Goal: Task Accomplishment & Management: Manage account settings

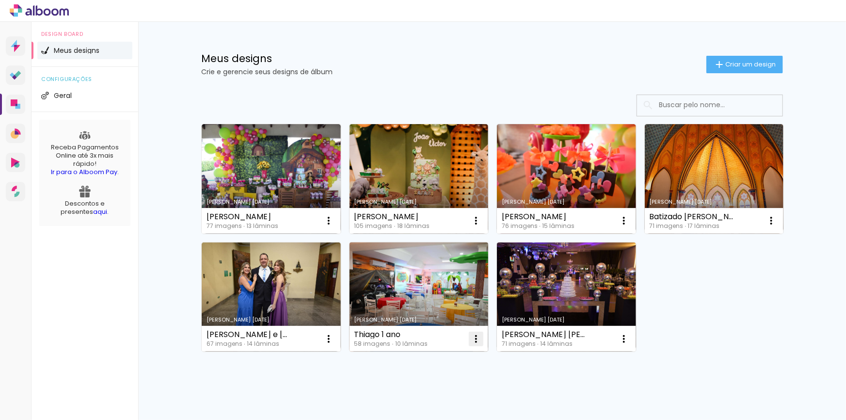
click at [474, 338] on iron-icon at bounding box center [476, 339] width 12 height 12
click at [419, 403] on span "Excluir" at bounding box center [418, 402] width 21 height 7
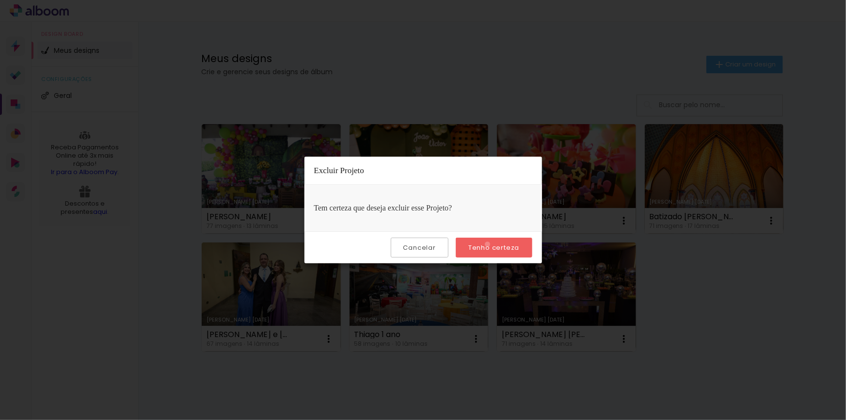
click at [0, 0] on slot "Tenho certeza" at bounding box center [0, 0] width 0 height 0
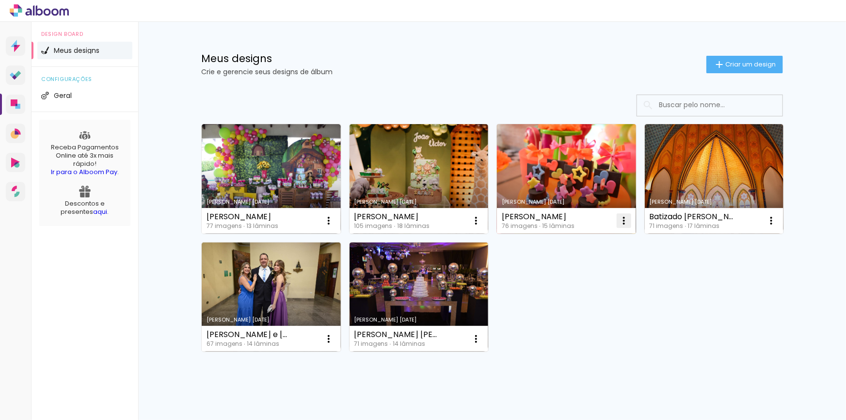
click at [618, 223] on iron-icon at bounding box center [624, 221] width 12 height 12
click at [556, 285] on span "Excluir" at bounding box center [566, 285] width 21 height 7
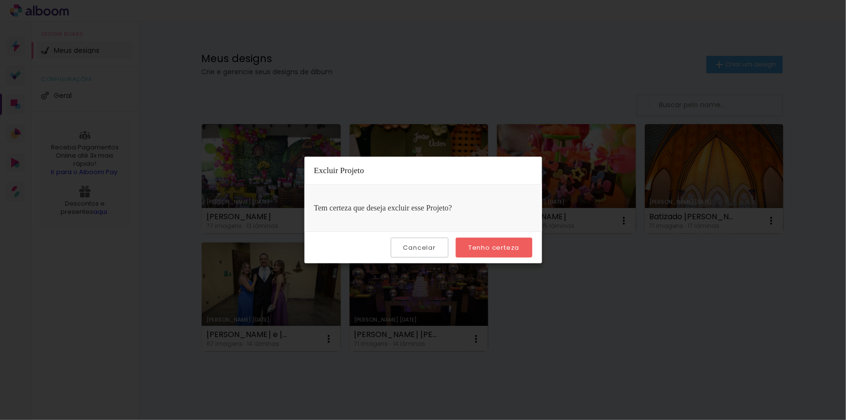
click at [0, 0] on slot "Tenho certeza" at bounding box center [0, 0] width 0 height 0
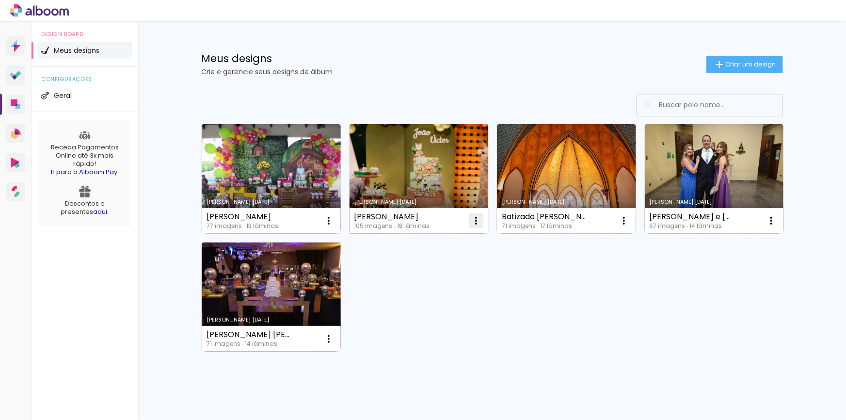
click at [472, 222] on iron-icon at bounding box center [476, 221] width 12 height 12
click at [421, 283] on span "Excluir" at bounding box center [418, 285] width 21 height 7
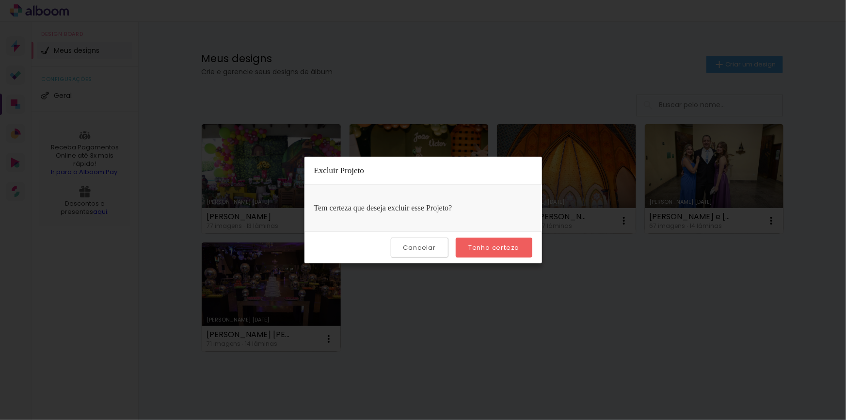
click at [0, 0] on slot "Tenho certeza" at bounding box center [0, 0] width 0 height 0
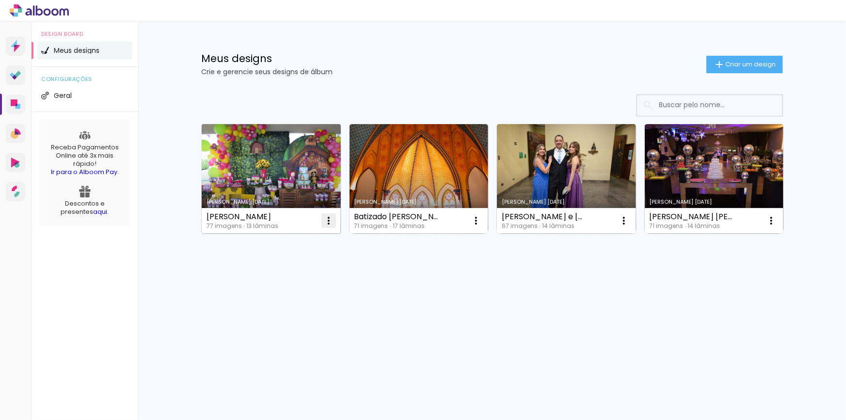
click at [329, 224] on iron-icon at bounding box center [329, 221] width 12 height 12
click at [267, 282] on span "Excluir" at bounding box center [274, 285] width 21 height 7
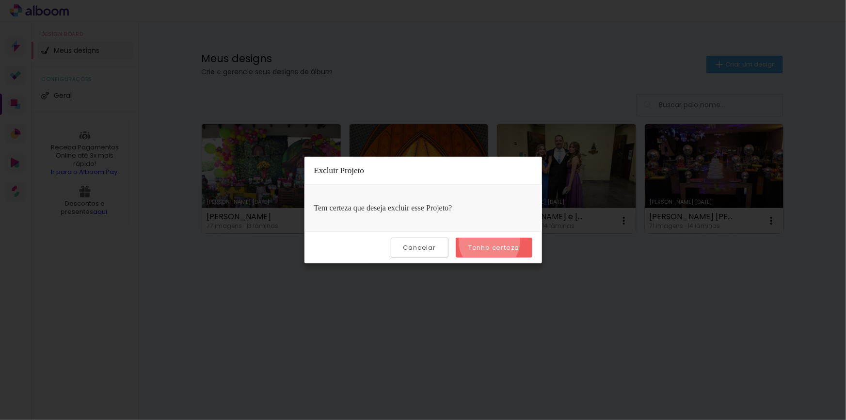
click at [491, 241] on paper-button "Tenho certeza" at bounding box center [494, 247] width 76 height 20
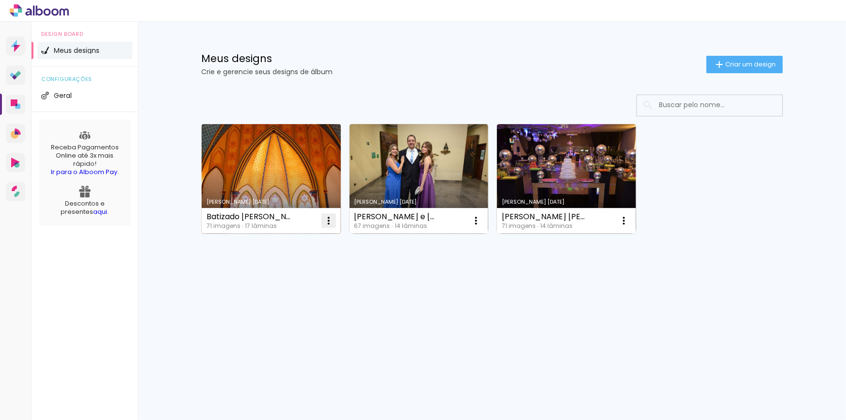
click at [327, 222] on iron-icon at bounding box center [329, 221] width 12 height 12
click at [254, 194] on link "Criado em [DATE]" at bounding box center [271, 179] width 139 height 110
